Goal: Find specific page/section: Find specific page/section

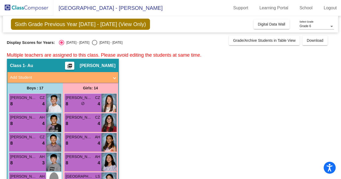
scroll to position [1040, 0]
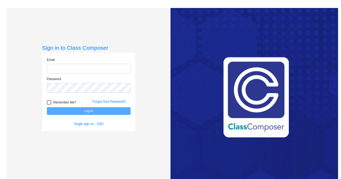
type input "[EMAIL_ADDRESS][DOMAIN_NAME]"
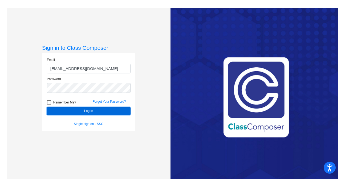
click at [101, 109] on button "Log In" at bounding box center [89, 111] width 84 height 8
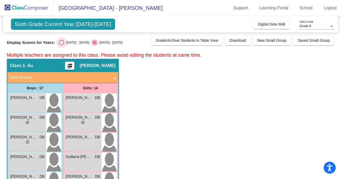
click at [73, 44] on div "[DATE] - [DATE]" at bounding box center [76, 42] width 25 height 5
click at [61, 45] on input "[DATE] - [DATE]" at bounding box center [61, 45] width 0 height 0
radio input "true"
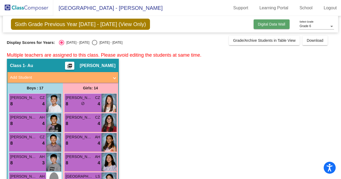
click at [266, 23] on span "Digital Data Wall" at bounding box center [271, 24] width 27 height 4
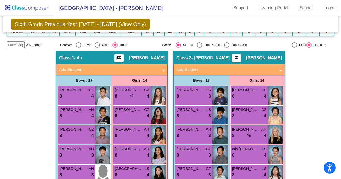
scroll to position [113, 0]
